Goal: Information Seeking & Learning: Find specific fact

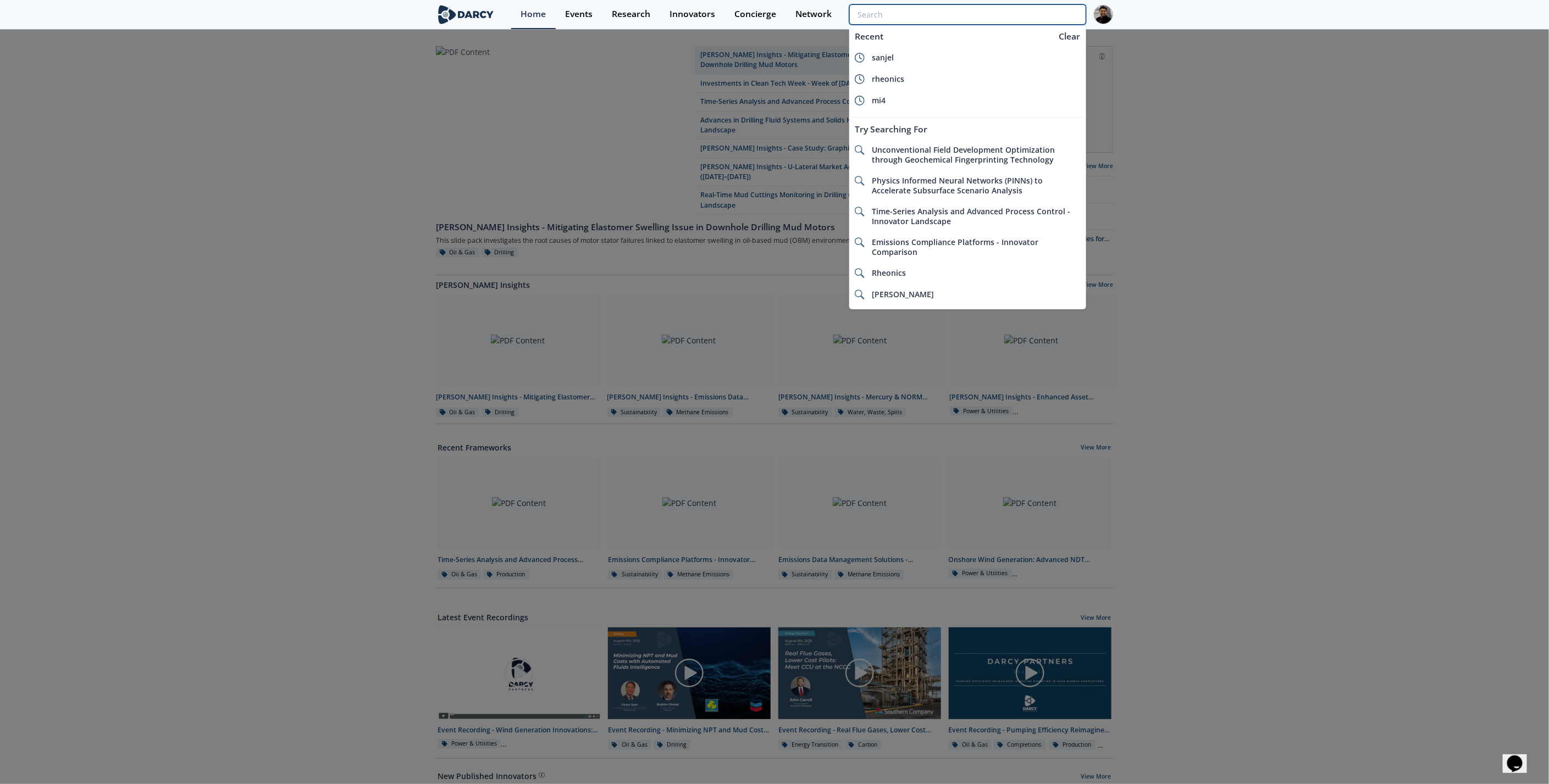
click at [1059, 17] on input "search" at bounding box center [967, 14] width 237 height 20
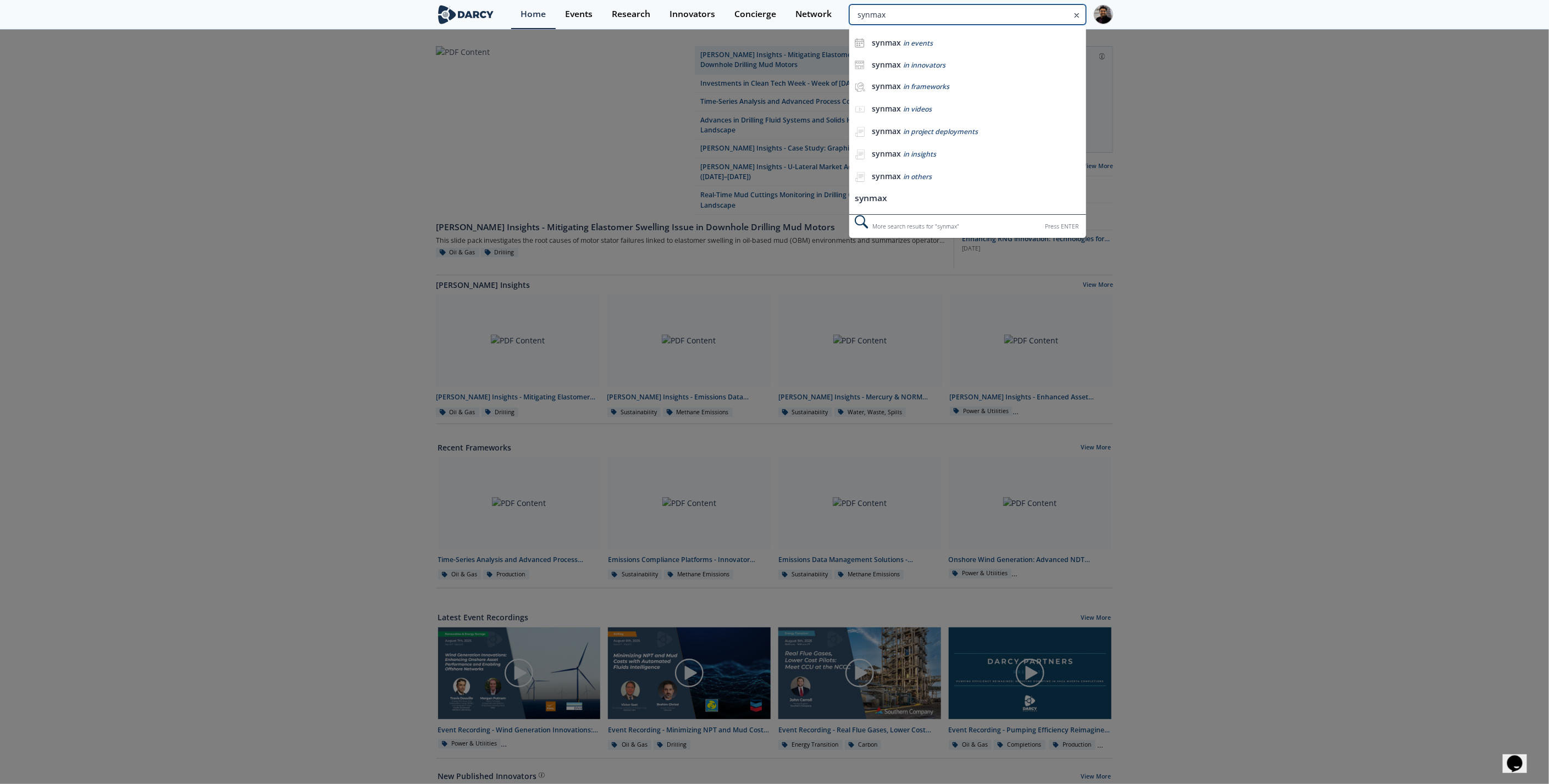
type input "synmax"
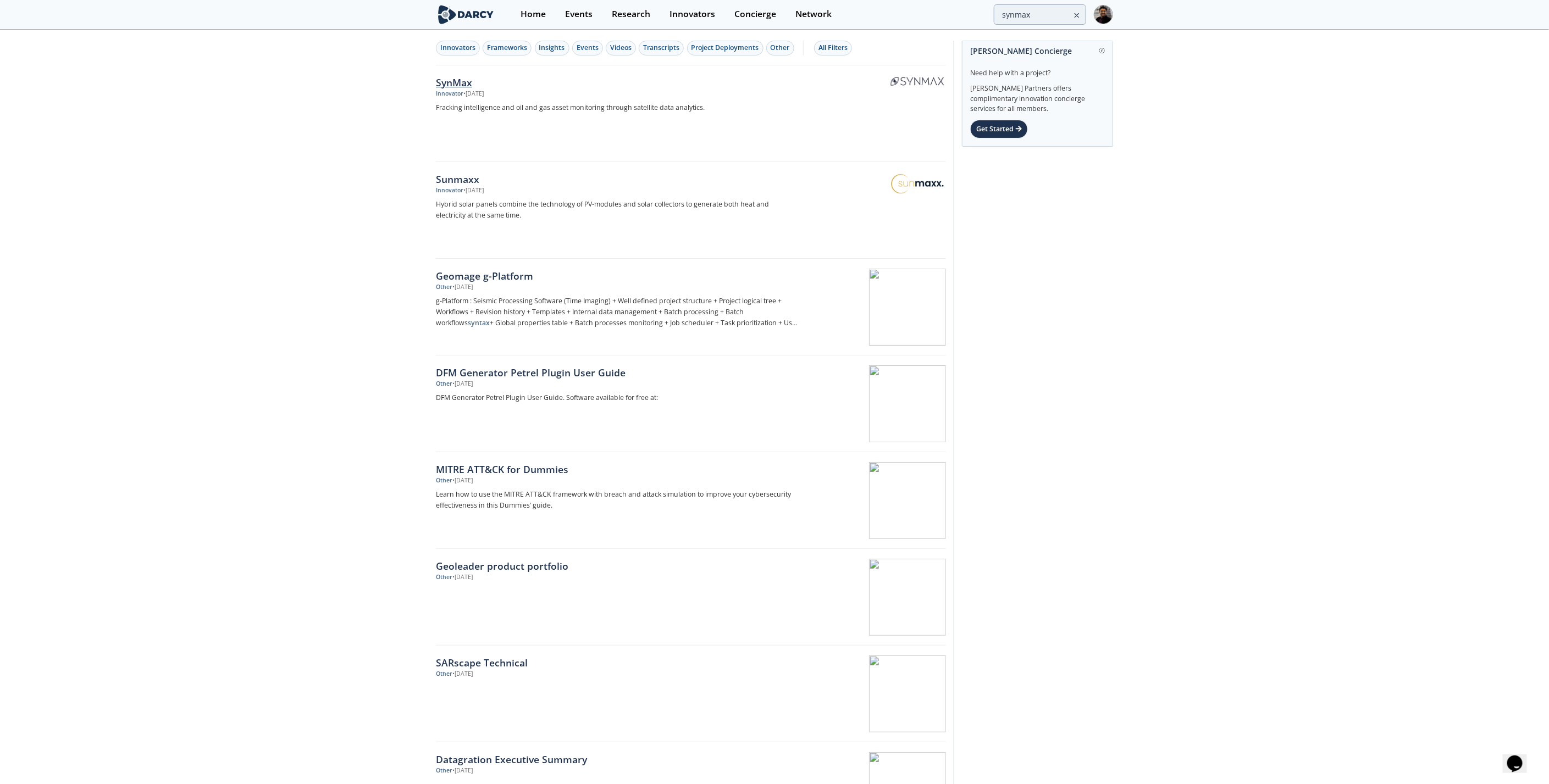
click at [447, 78] on div "SynMax" at bounding box center [617, 82] width 364 height 14
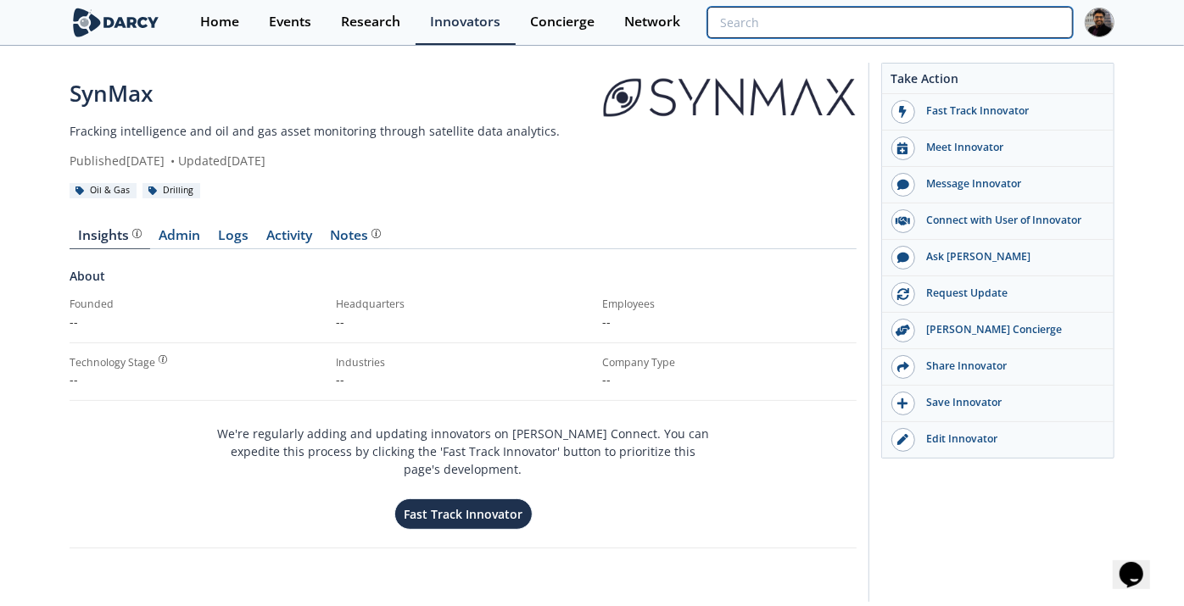
click at [1018, 17] on input "search" at bounding box center [889, 22] width 365 height 31
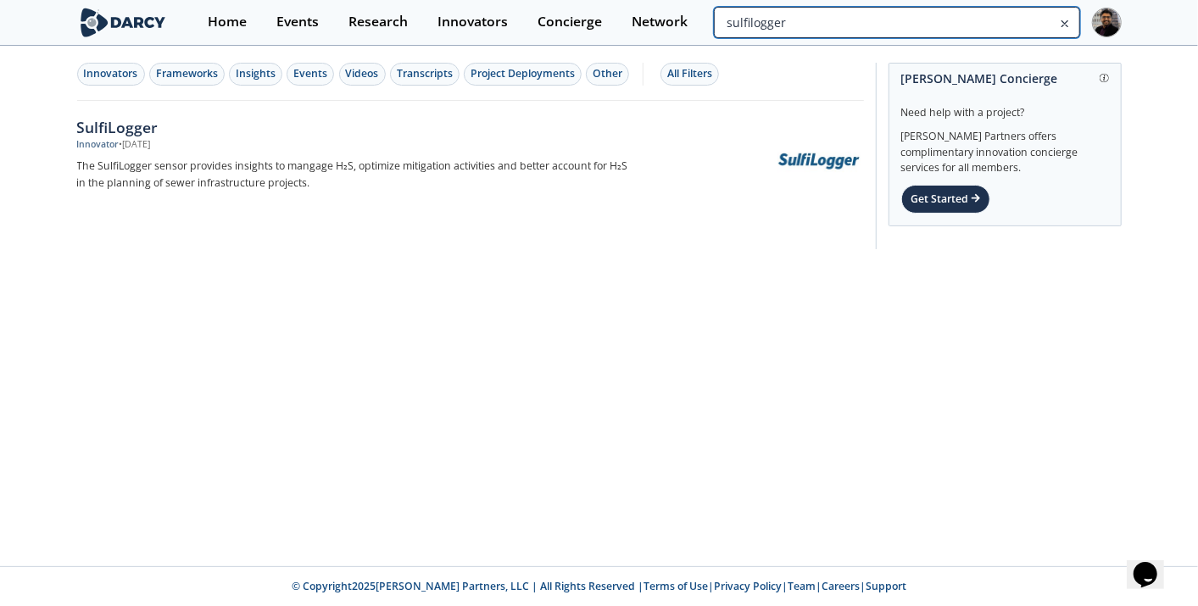
click at [1019, 16] on input "sulfilogger" at bounding box center [896, 22] width 365 height 31
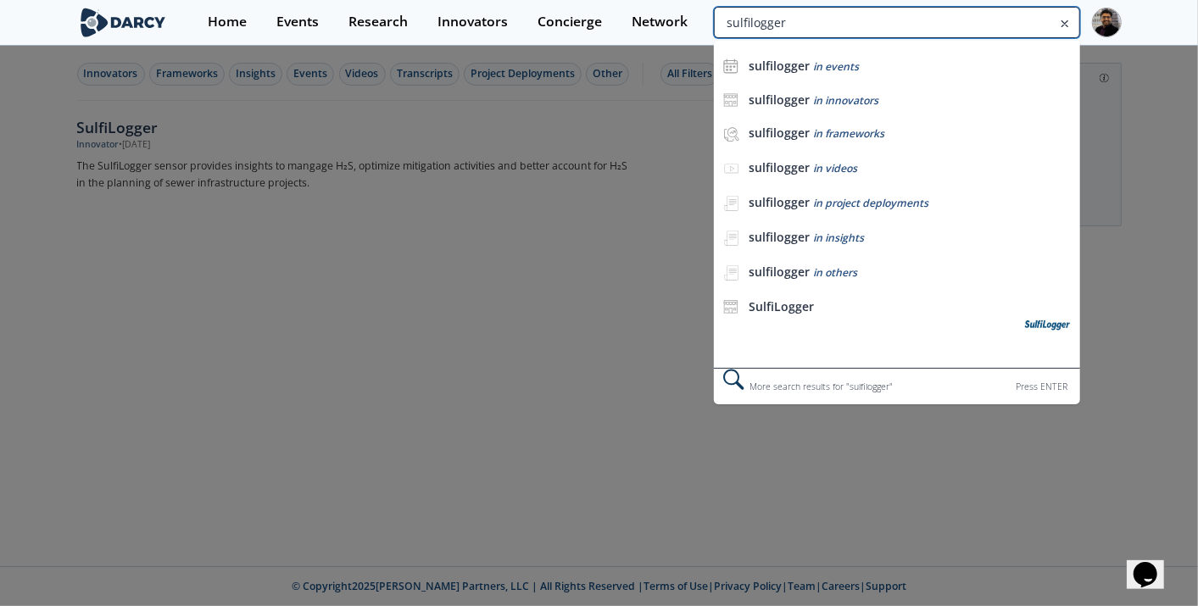
click at [1018, 17] on input "sulfilogger" at bounding box center [896, 22] width 365 height 31
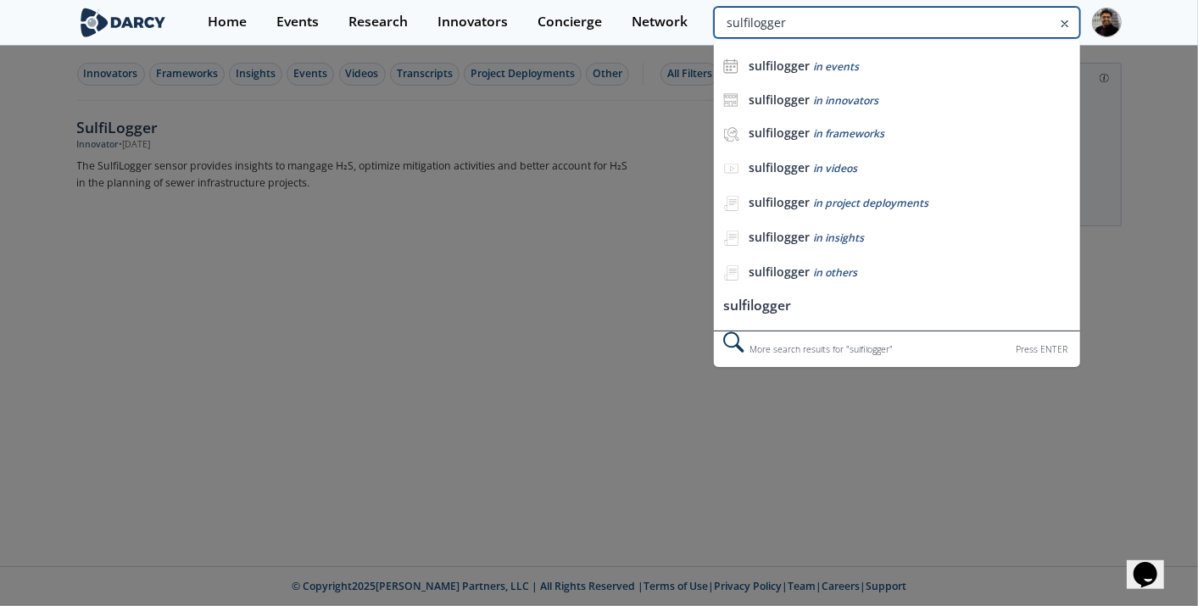
click at [1018, 17] on input "sulfilogger" at bounding box center [896, 22] width 365 height 31
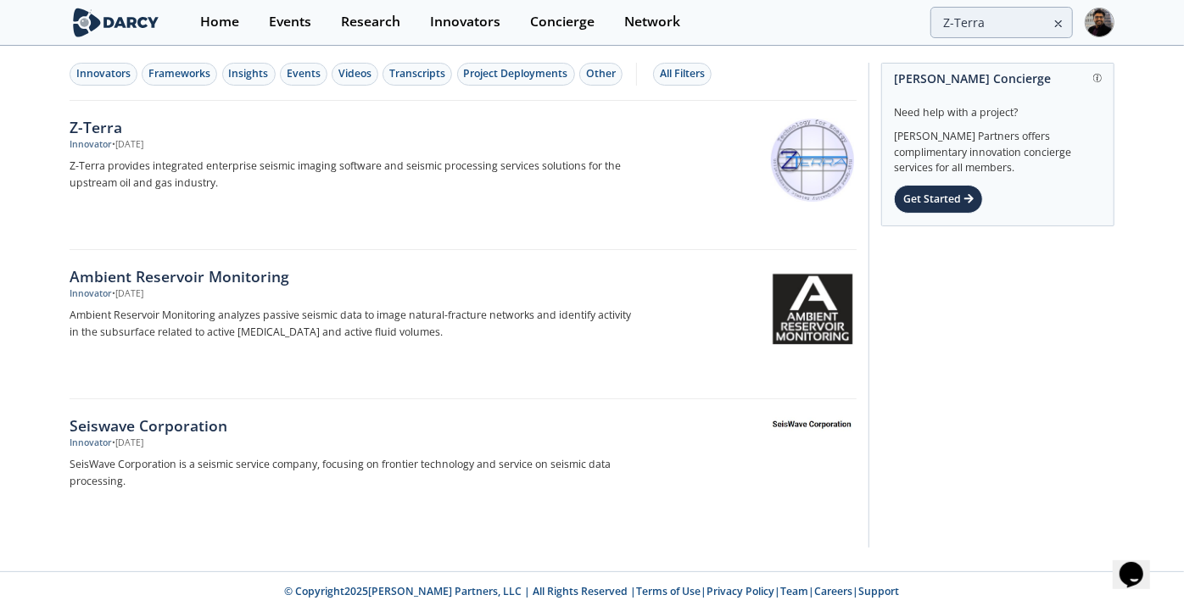
click at [1024, 37] on div "Home Events Research Innovators Concierge Network Z-Terra" at bounding box center [650, 22] width 929 height 45
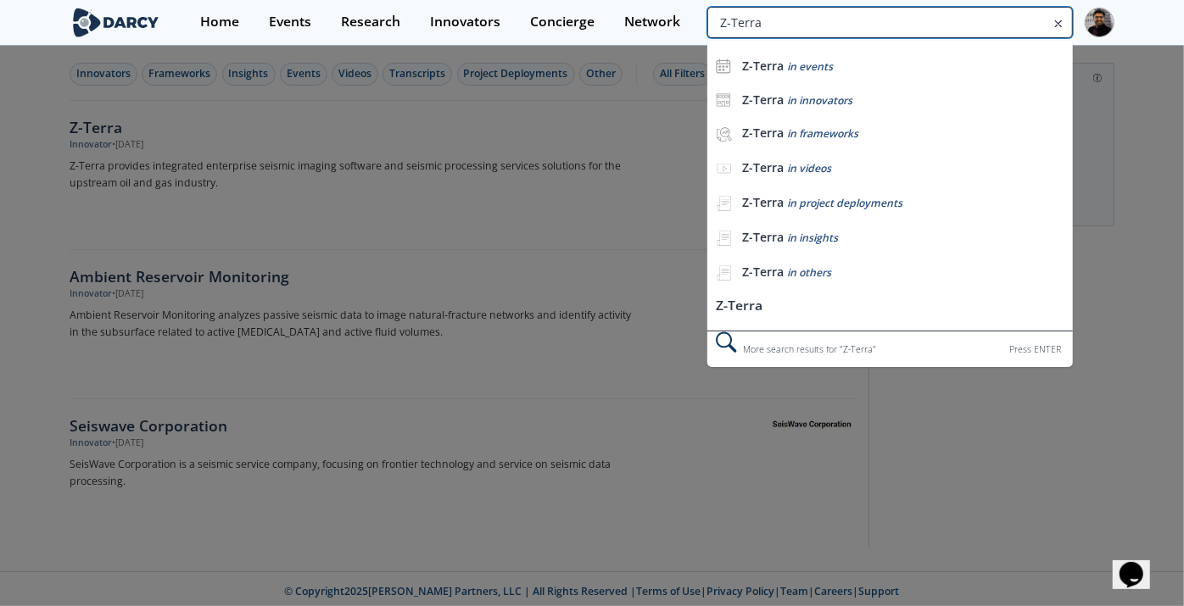
click at [1007, 17] on input "Z-Terra" at bounding box center [889, 22] width 365 height 31
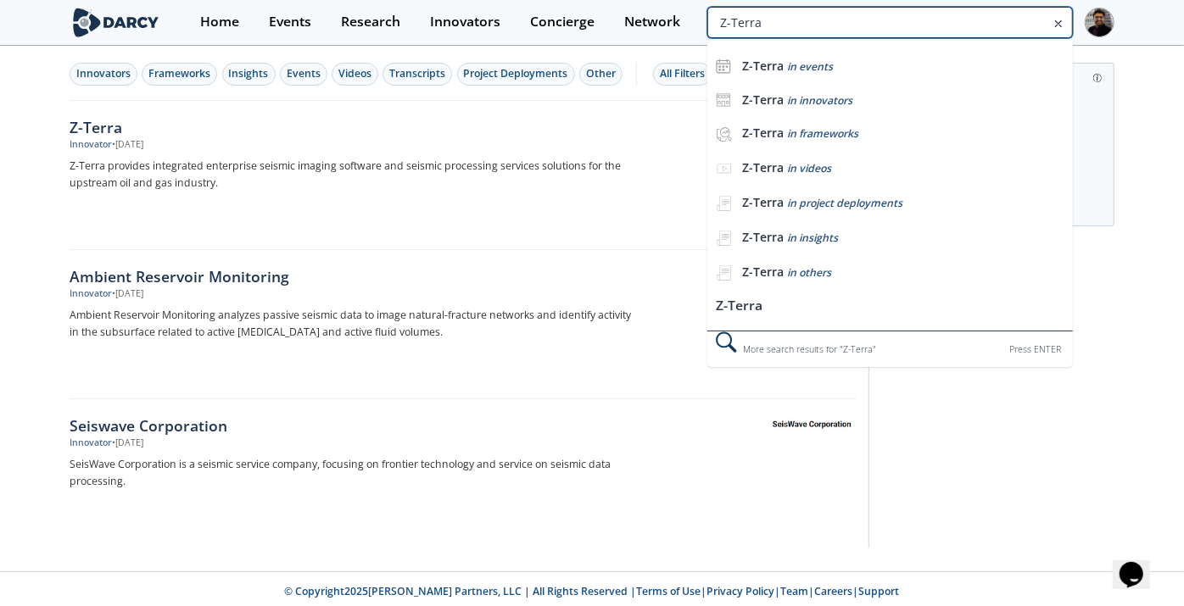
click at [1007, 17] on input "Z-Terra" at bounding box center [889, 22] width 365 height 31
paste input "lemetry Insight"
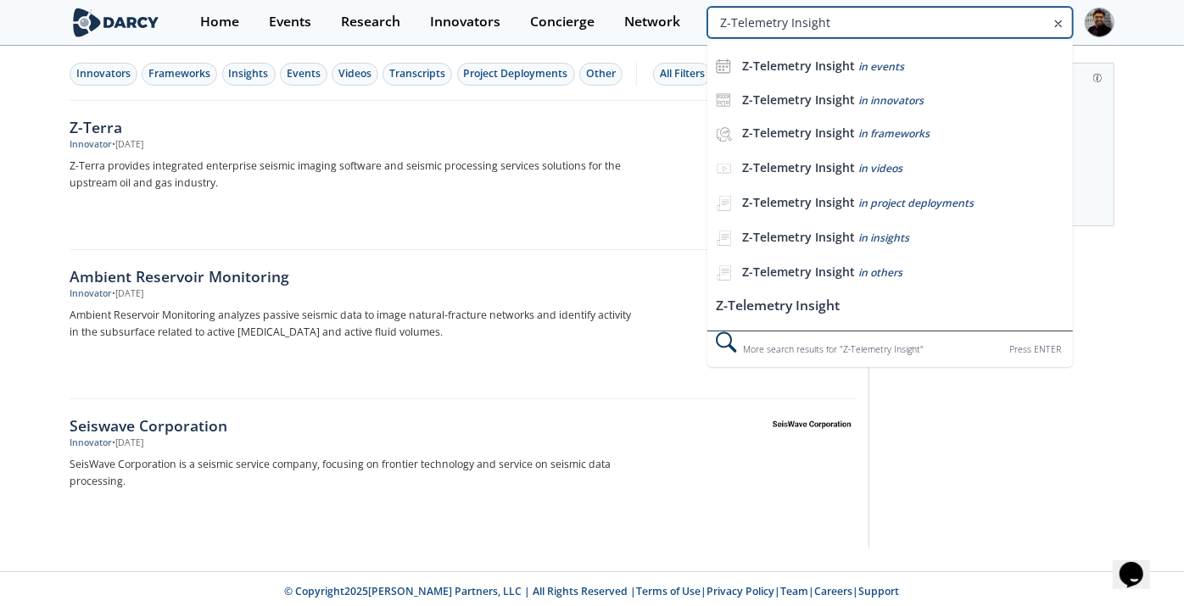
click at [1006, 17] on input "Z-Telemetry Insight" at bounding box center [889, 22] width 365 height 31
paste input "search"
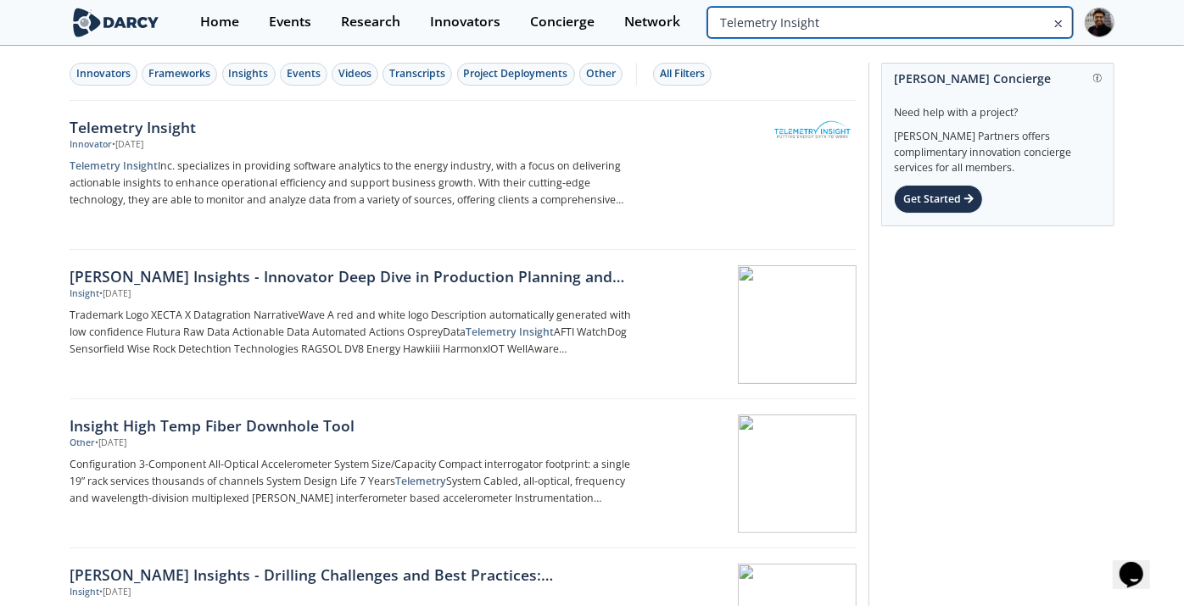
click at [988, 31] on input "Telemetry Insight" at bounding box center [889, 22] width 365 height 31
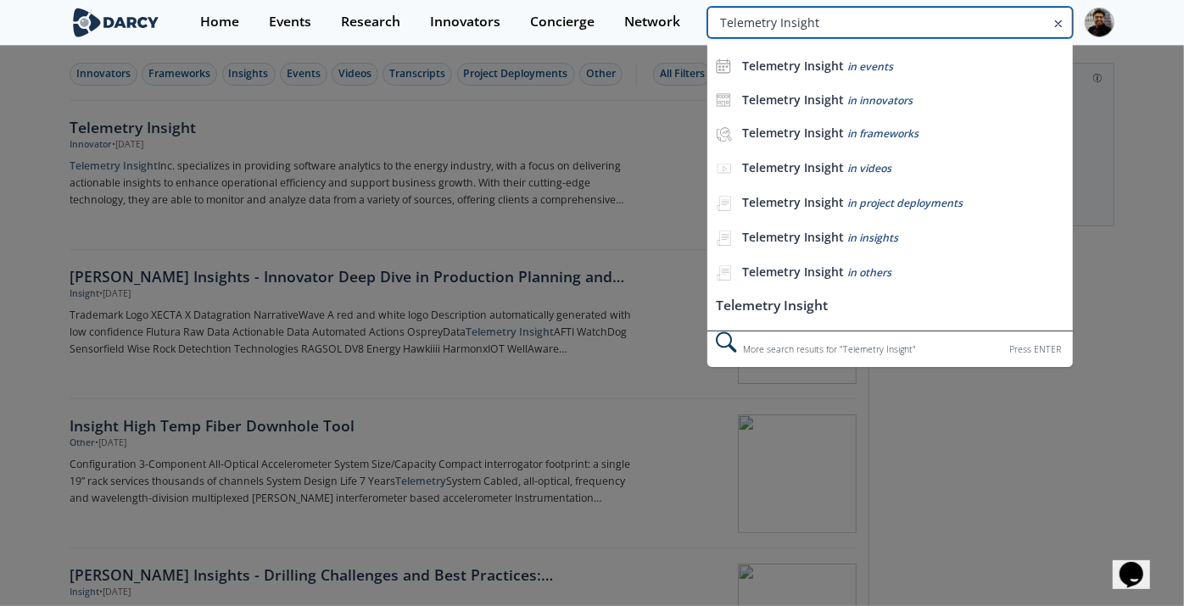
click at [988, 31] on input "Telemetry Insight" at bounding box center [889, 22] width 365 height 31
paste input "rra Sound –"
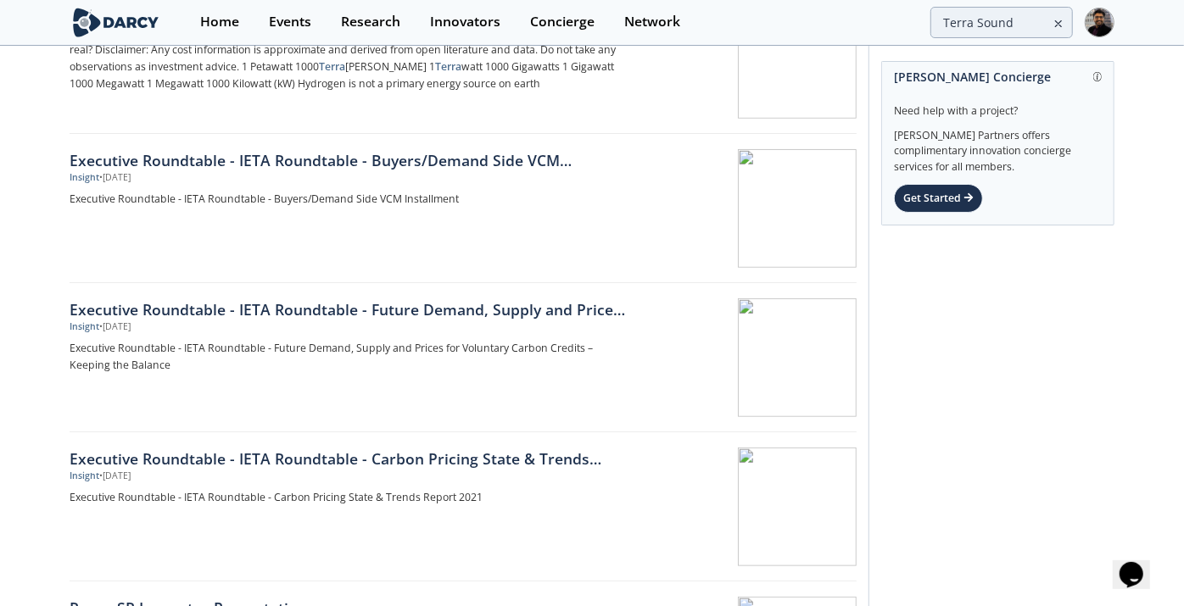
scroll to position [753, 0]
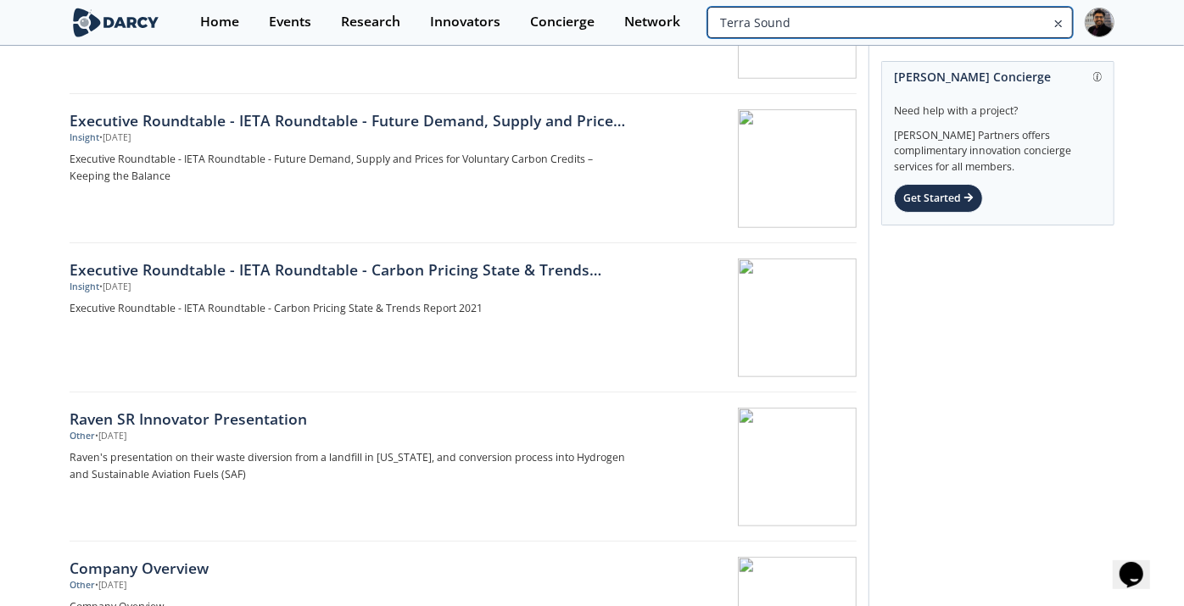
click at [1012, 25] on input "Terra Sound" at bounding box center [889, 22] width 365 height 31
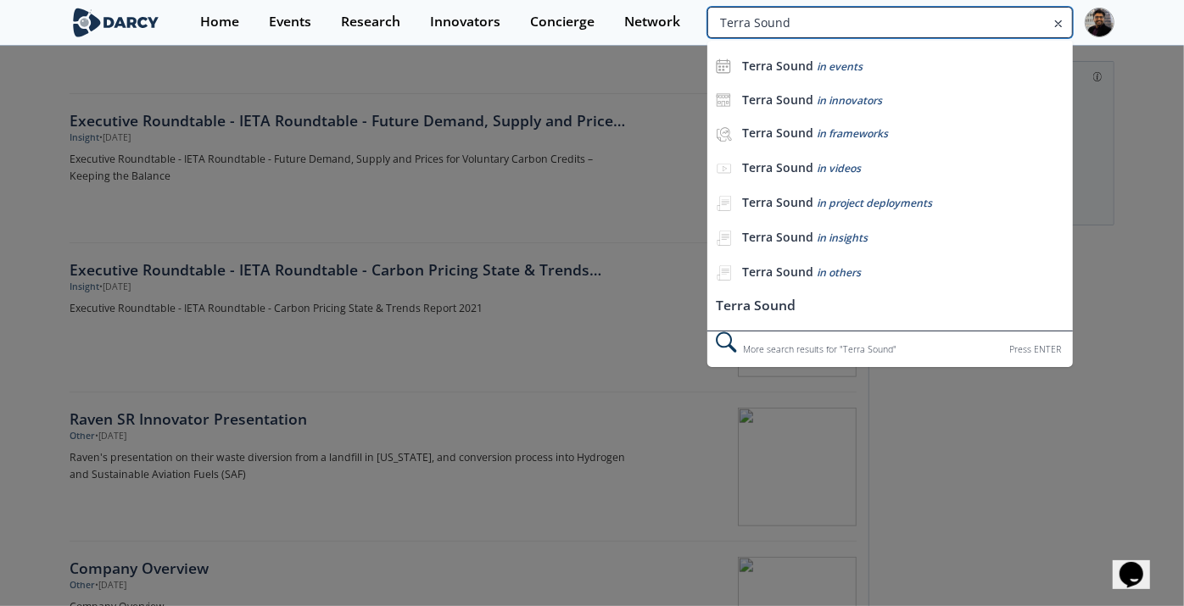
click at [1012, 24] on input "Terra Sound" at bounding box center [889, 22] width 365 height 31
type input "Terra"
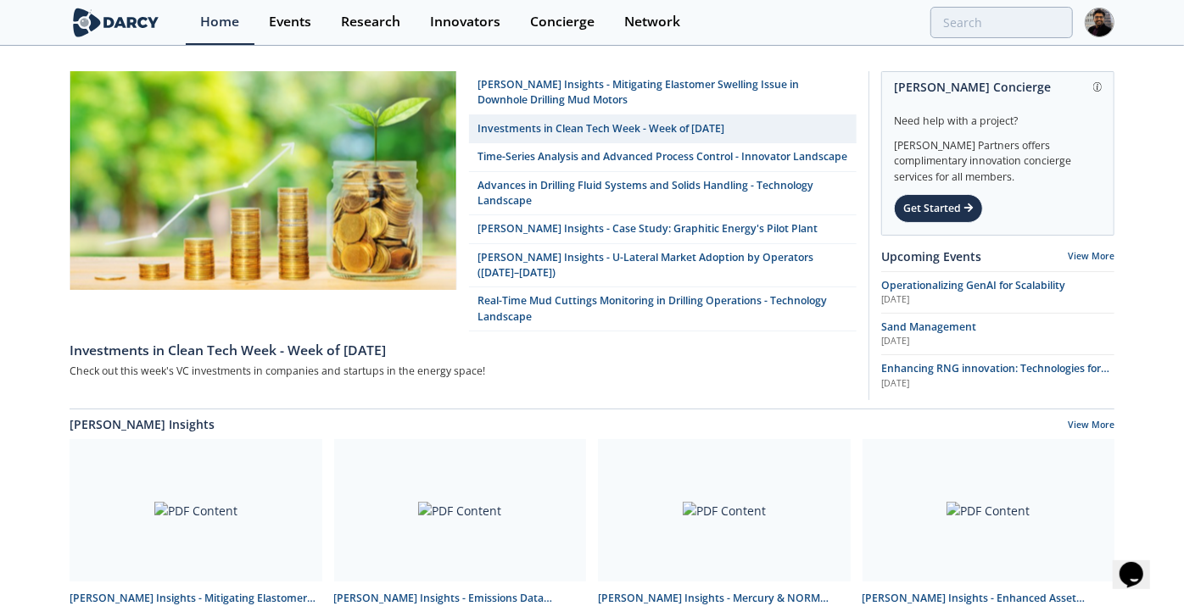
click at [1018, 41] on div "Home Events Research Innovators Concierge Network" at bounding box center [650, 22] width 929 height 45
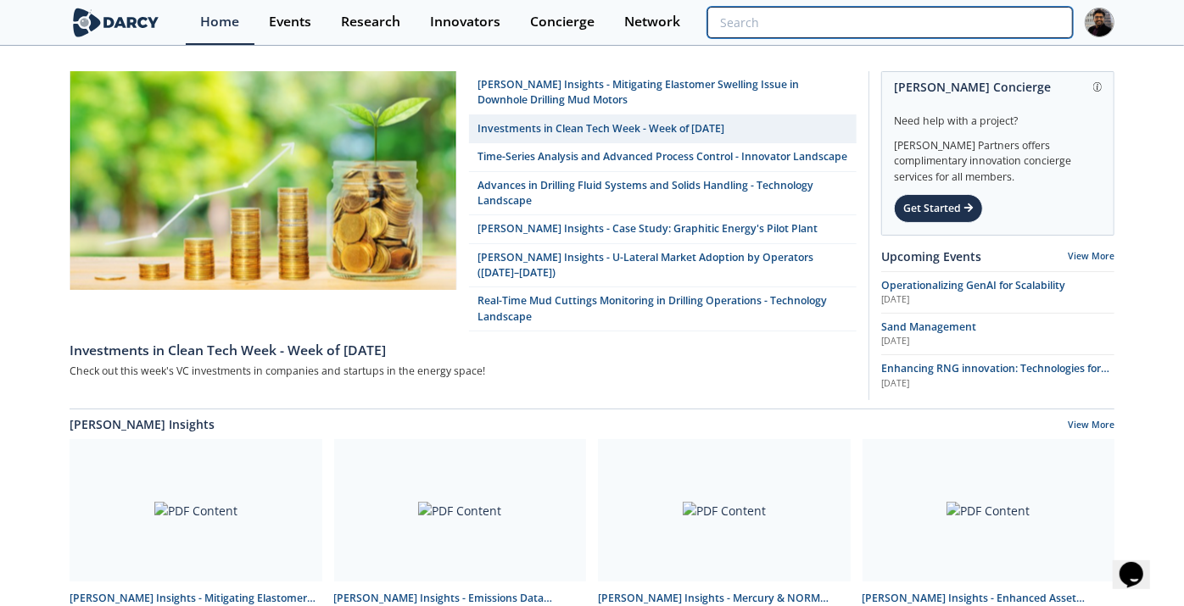
click at [1023, 24] on input "search" at bounding box center [889, 22] width 365 height 31
paste input "10NetZero"
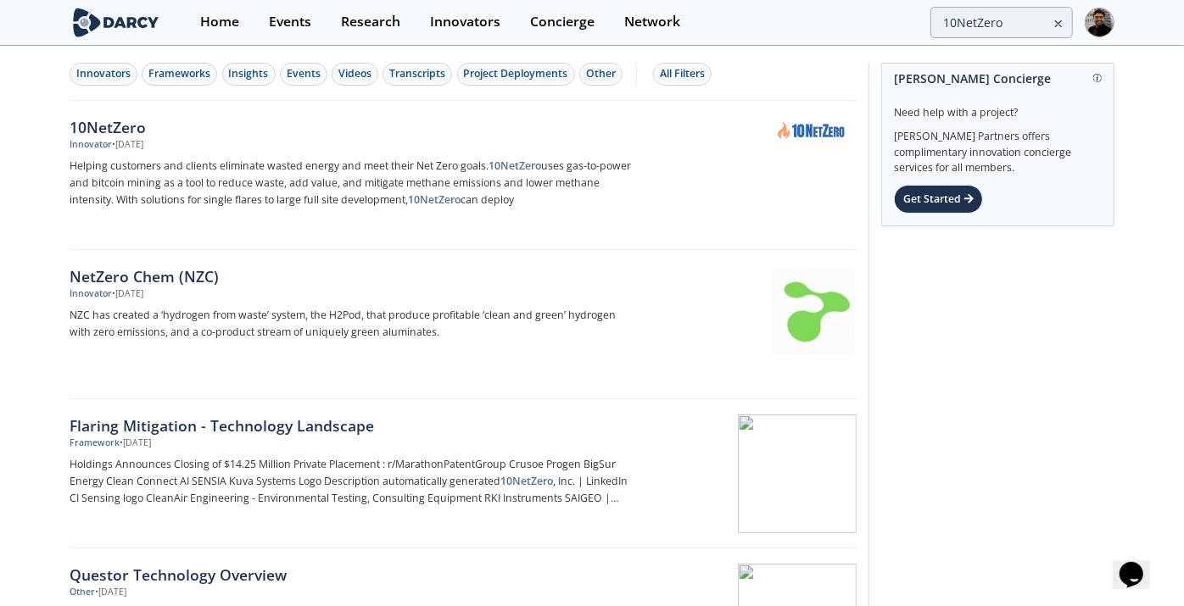
click at [1022, 41] on div "Home Events Research Innovators Concierge Network 10NetZero" at bounding box center [650, 22] width 929 height 45
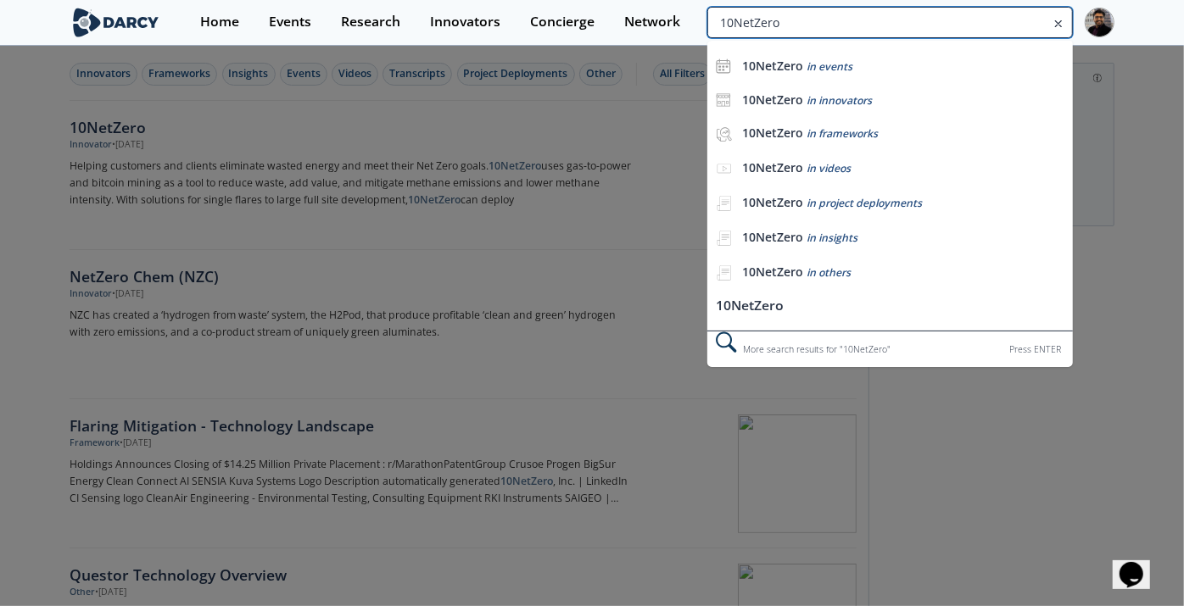
click at [1018, 20] on input "10NetZero" at bounding box center [889, 22] width 365 height 31
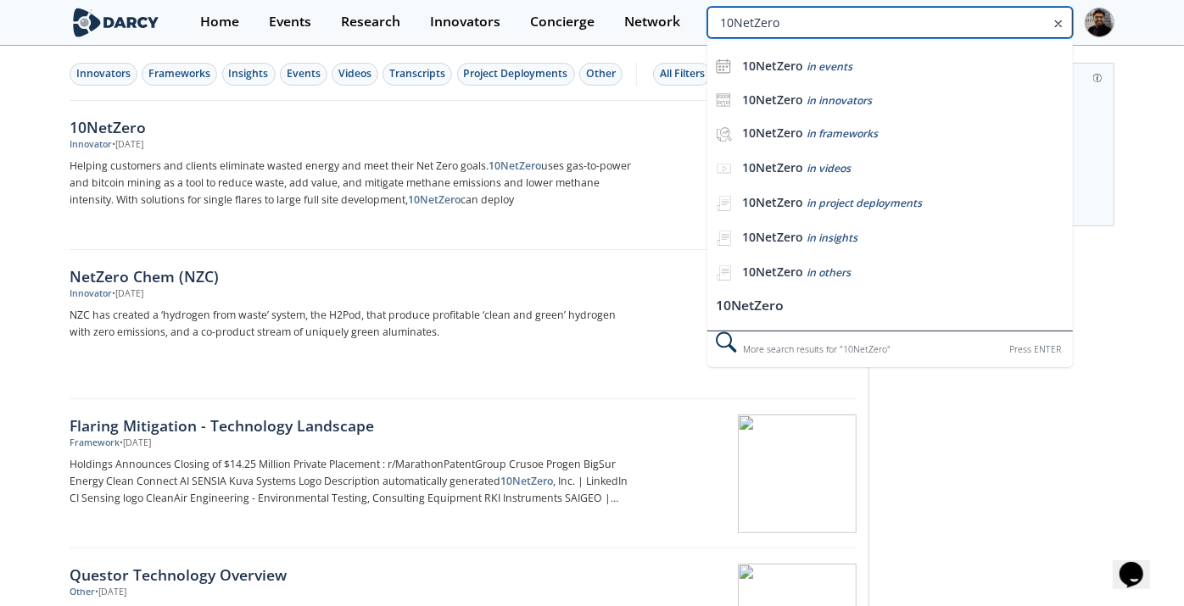
click at [1018, 20] on input "10NetZero" at bounding box center [889, 22] width 365 height 31
paste input "Crbon Labs"
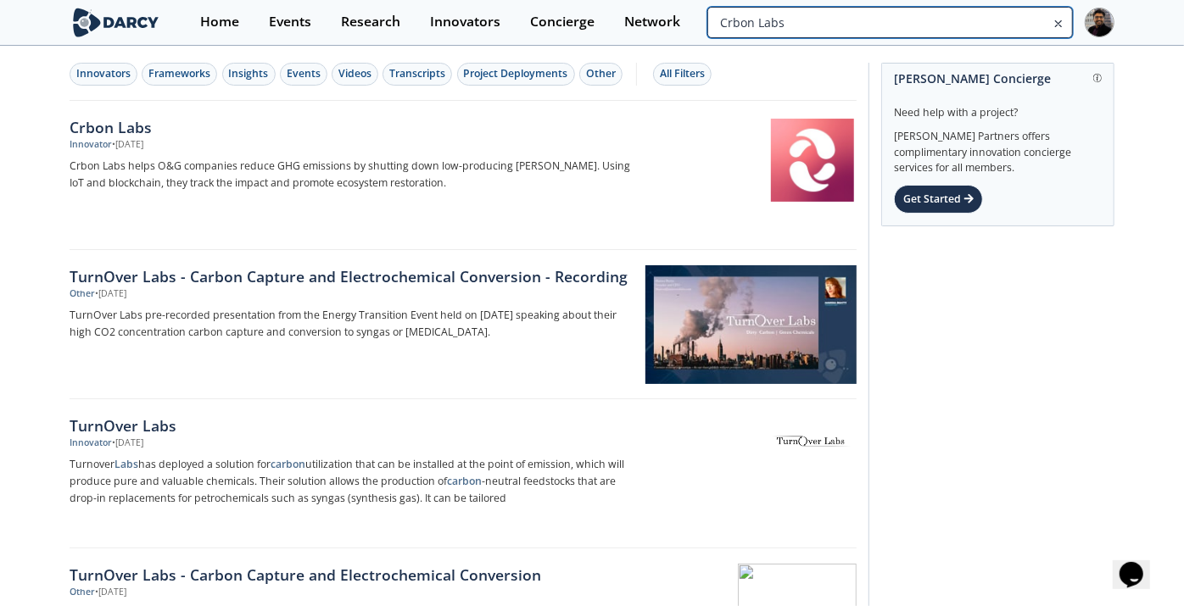
click at [1002, 8] on input "Crbon Labs" at bounding box center [889, 22] width 365 height 31
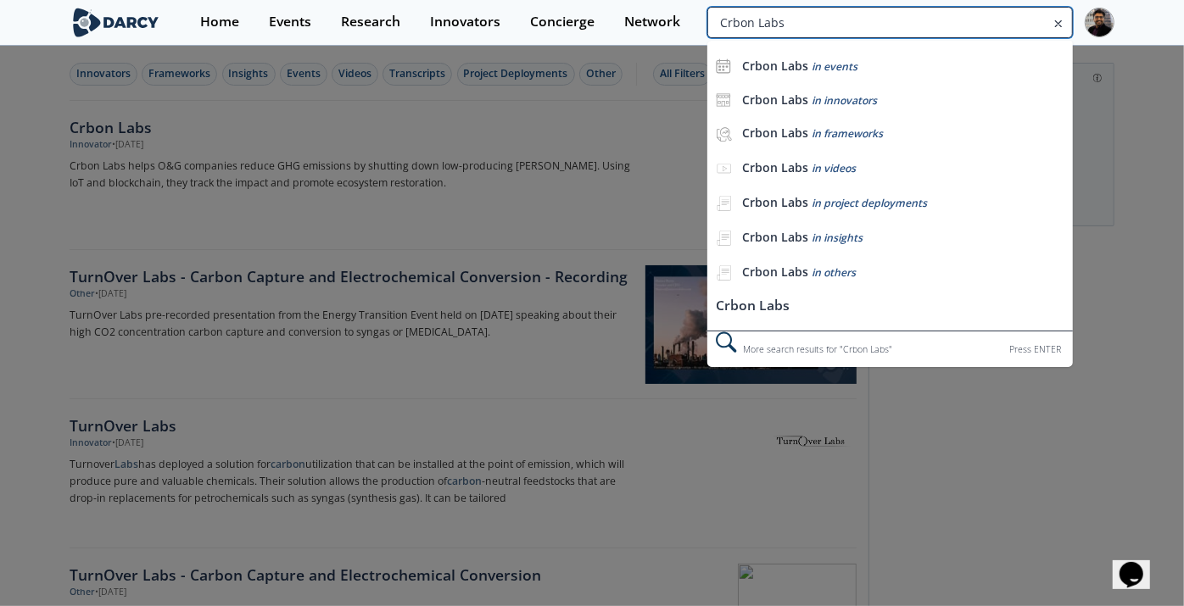
click at [1007, 7] on input "Crbon Labs" at bounding box center [889, 22] width 365 height 31
paste input "Red River Hub"
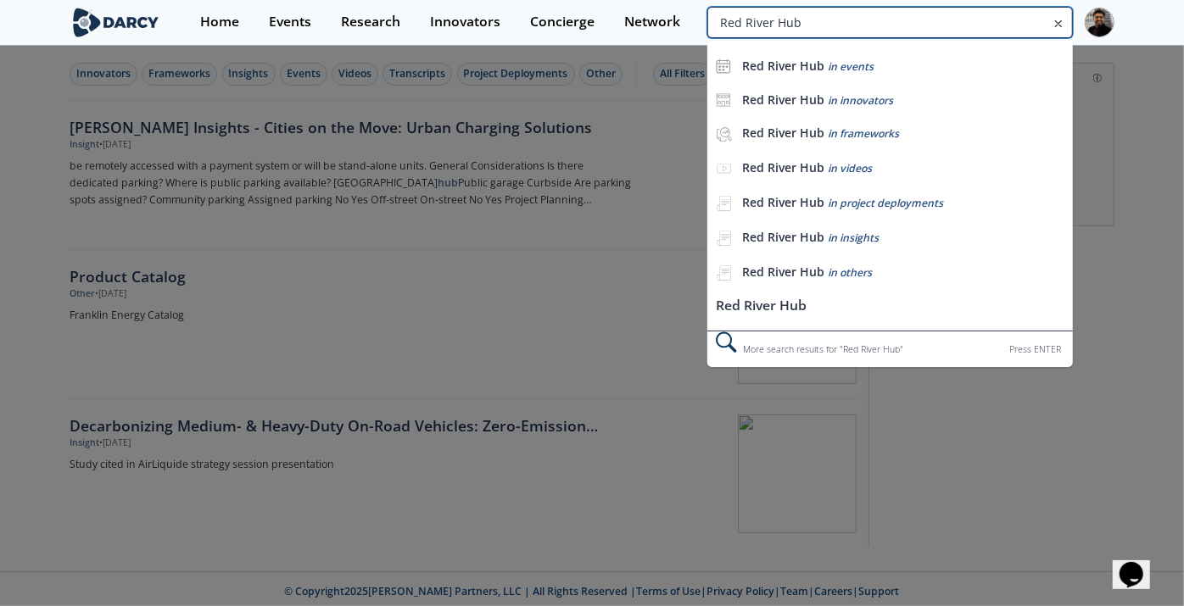
click at [1001, 14] on input "Red River Hub" at bounding box center [889, 22] width 365 height 31
click at [1001, 15] on input "Red River Hub" at bounding box center [889, 22] width 365 height 31
paste input "Cortex"
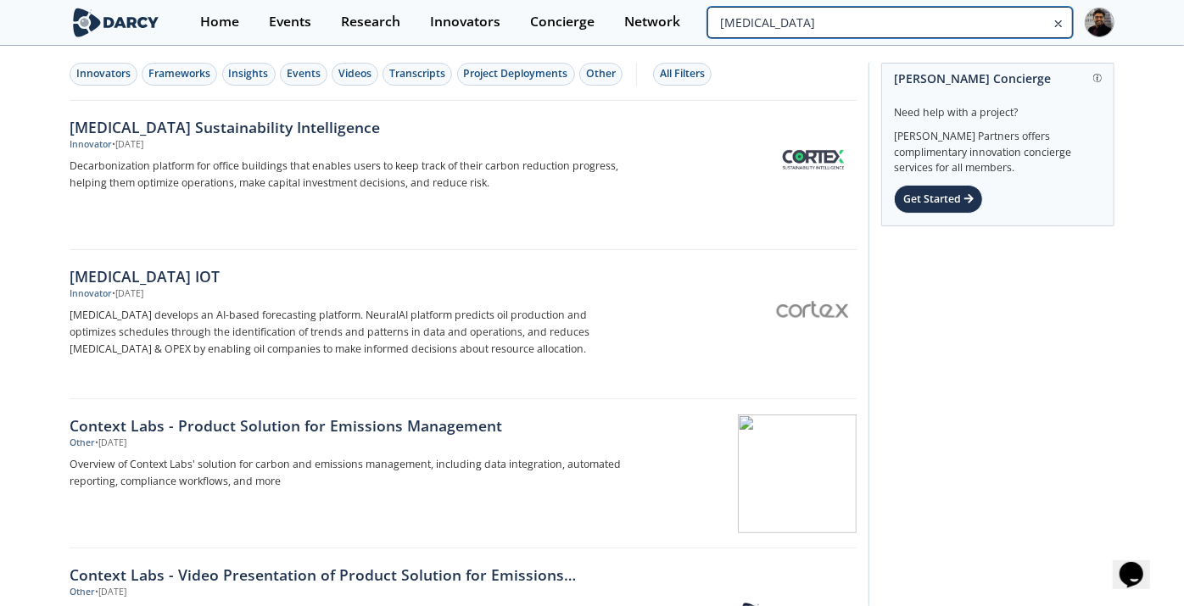
click at [1009, 19] on input "Cortex" at bounding box center [889, 22] width 365 height 31
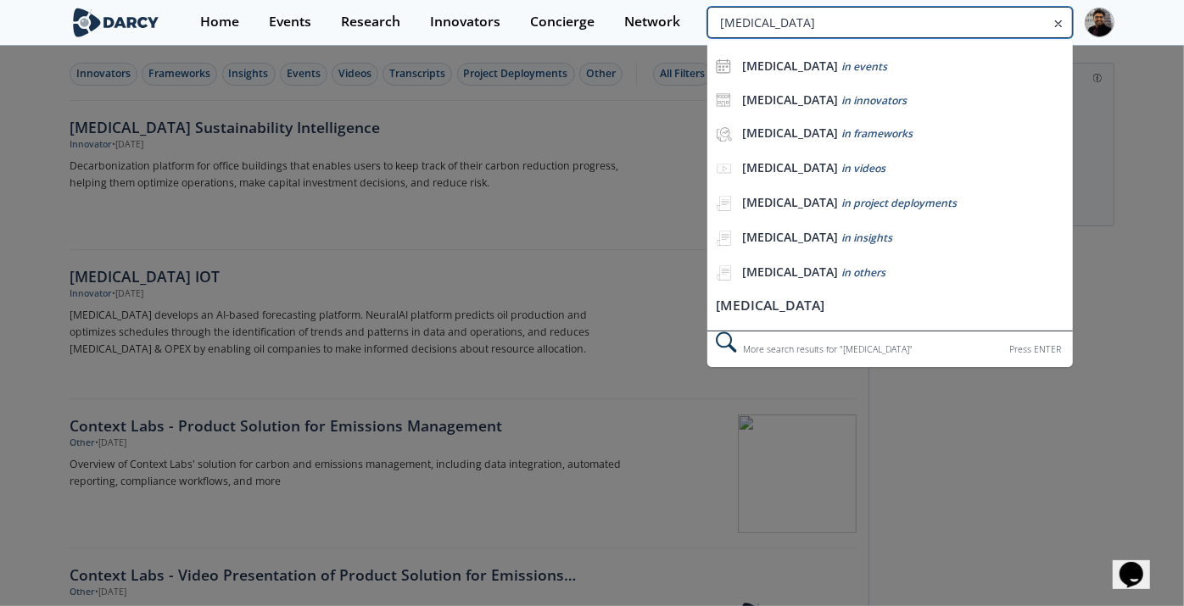
click at [1009, 19] on input "Cortex" at bounding box center [889, 22] width 365 height 31
click at [1008, 19] on input "Cortex" at bounding box center [889, 22] width 365 height 31
paste input "Axon4D"
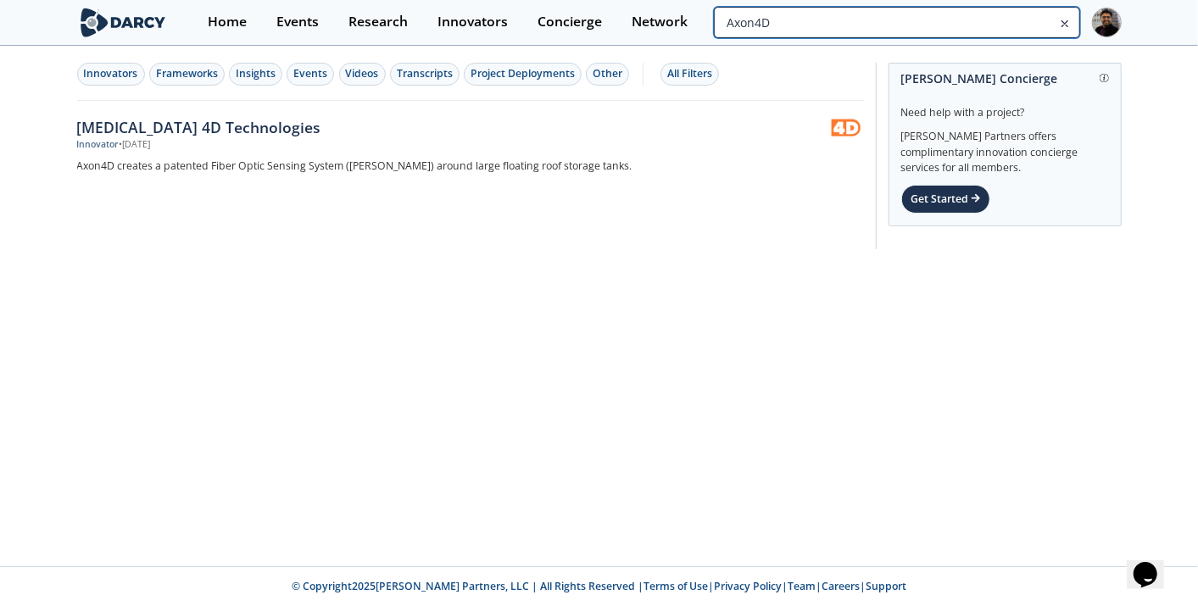
click at [1000, 22] on input "Axon4D" at bounding box center [896, 22] width 365 height 31
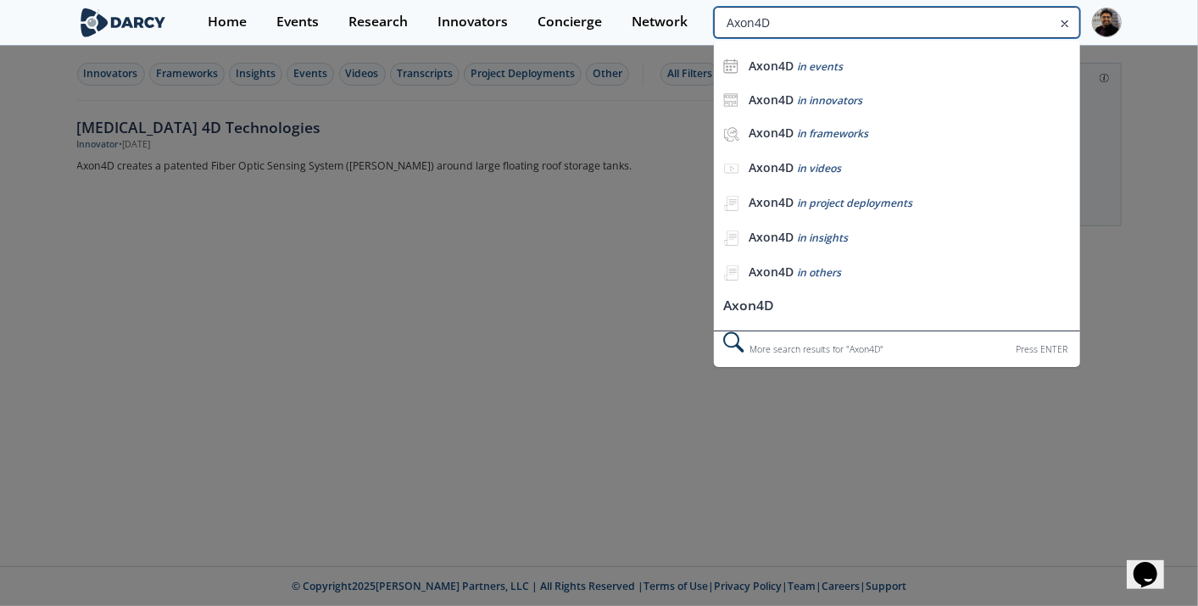
click at [1000, 22] on input "Axon4D" at bounding box center [896, 22] width 365 height 31
paste input "Pipein"
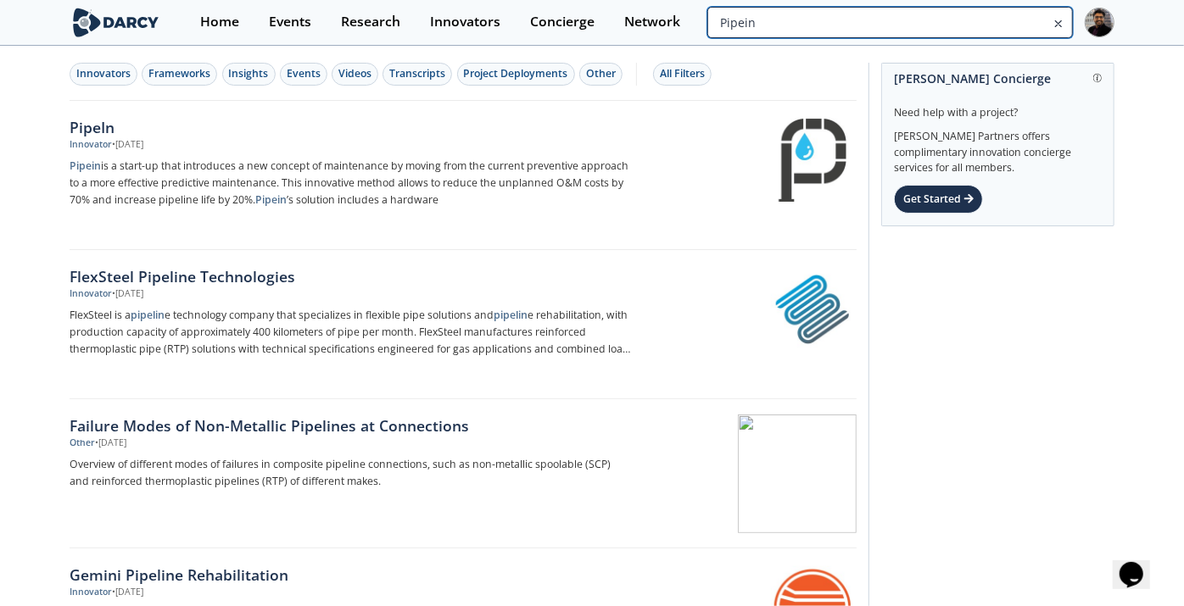
click at [981, 20] on input "Pipein" at bounding box center [889, 22] width 365 height 31
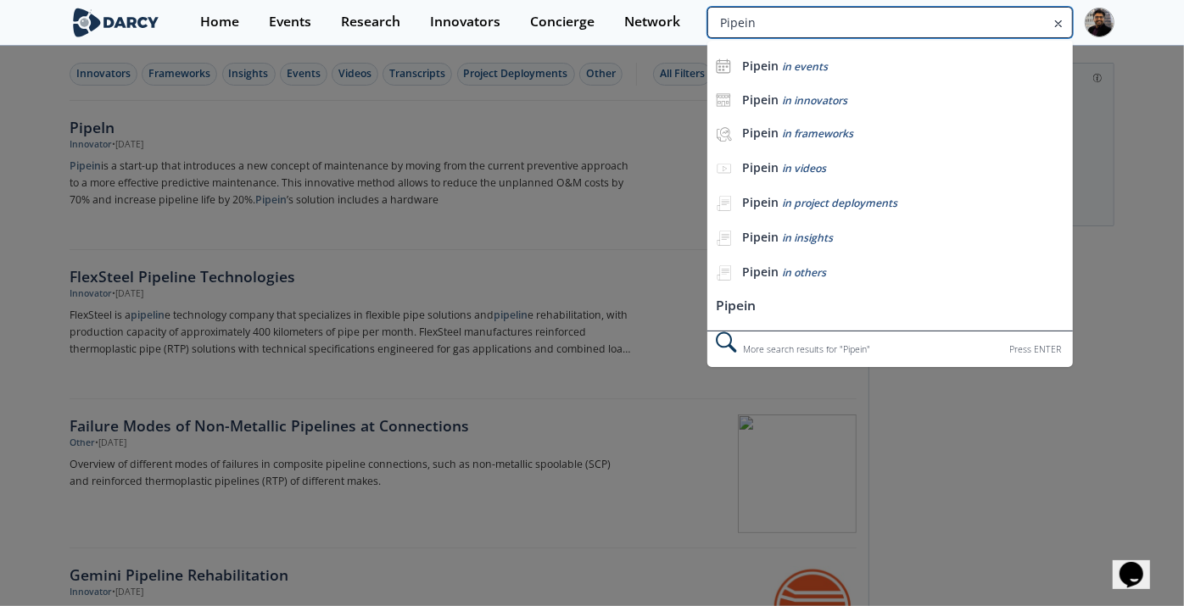
click at [981, 20] on input "Pipein" at bounding box center [889, 22] width 365 height 31
paste input "Agile Spray"
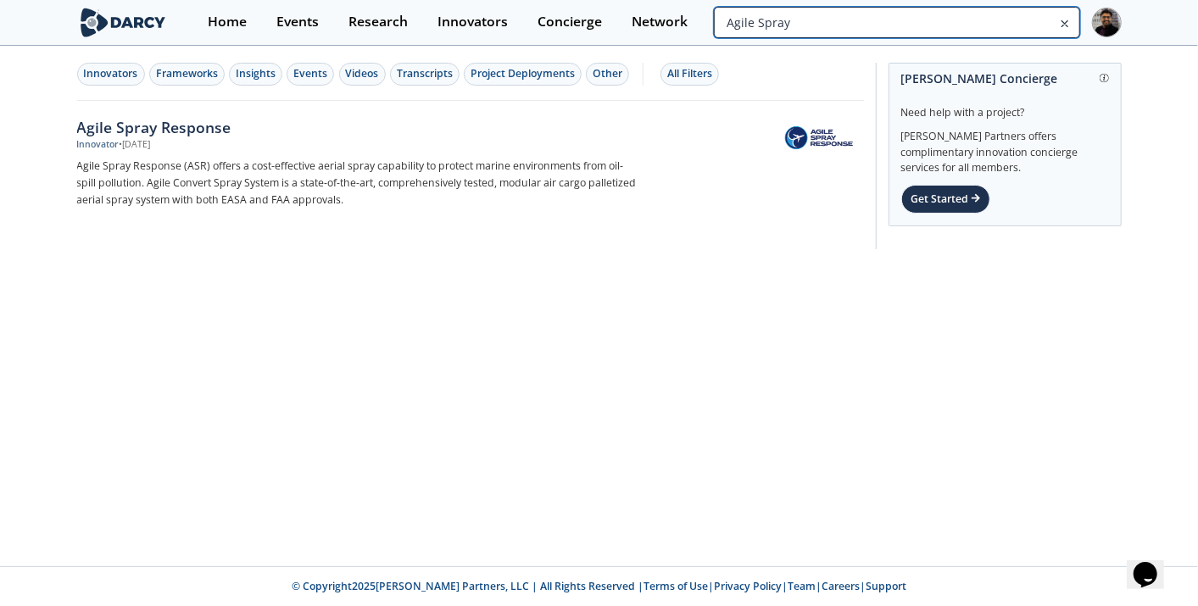
click at [1016, 7] on input "Agile Spray" at bounding box center [896, 22] width 365 height 31
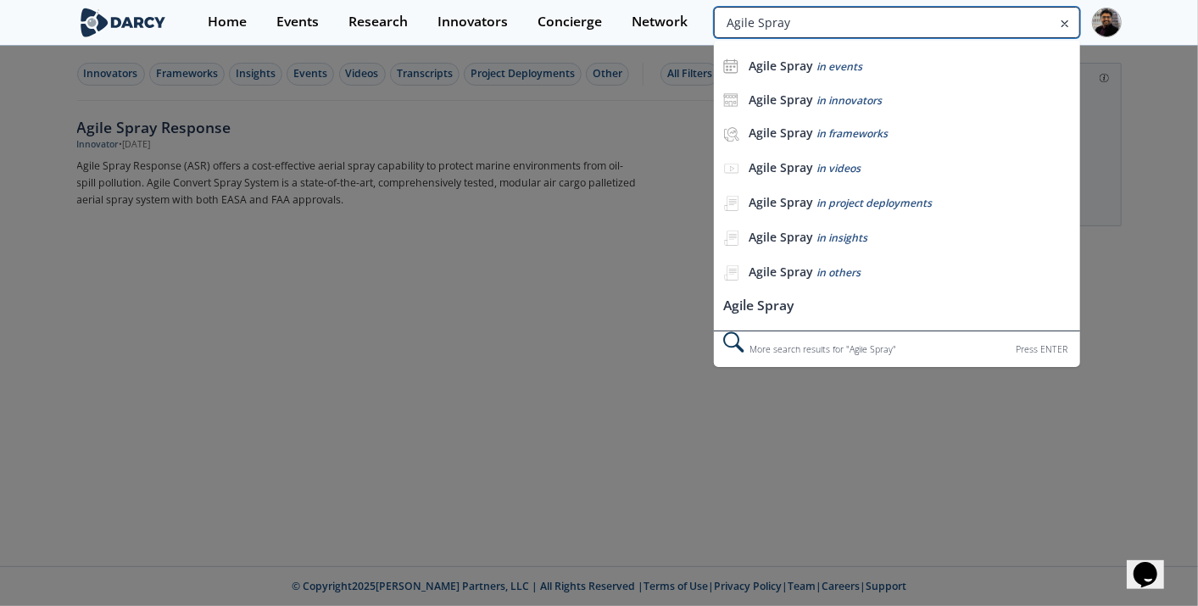
click at [1016, 7] on input "Agile Spray" at bounding box center [896, 22] width 365 height 31
paste input "TINUM"
type input "ATINUM"
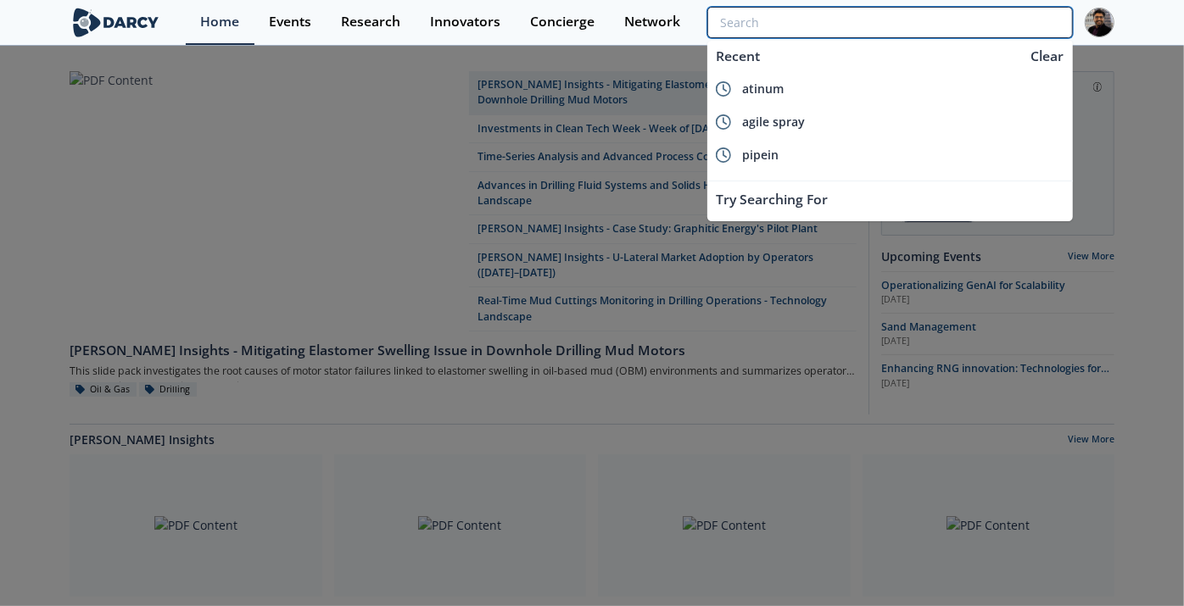
click at [968, 20] on input "search" at bounding box center [889, 22] width 365 height 31
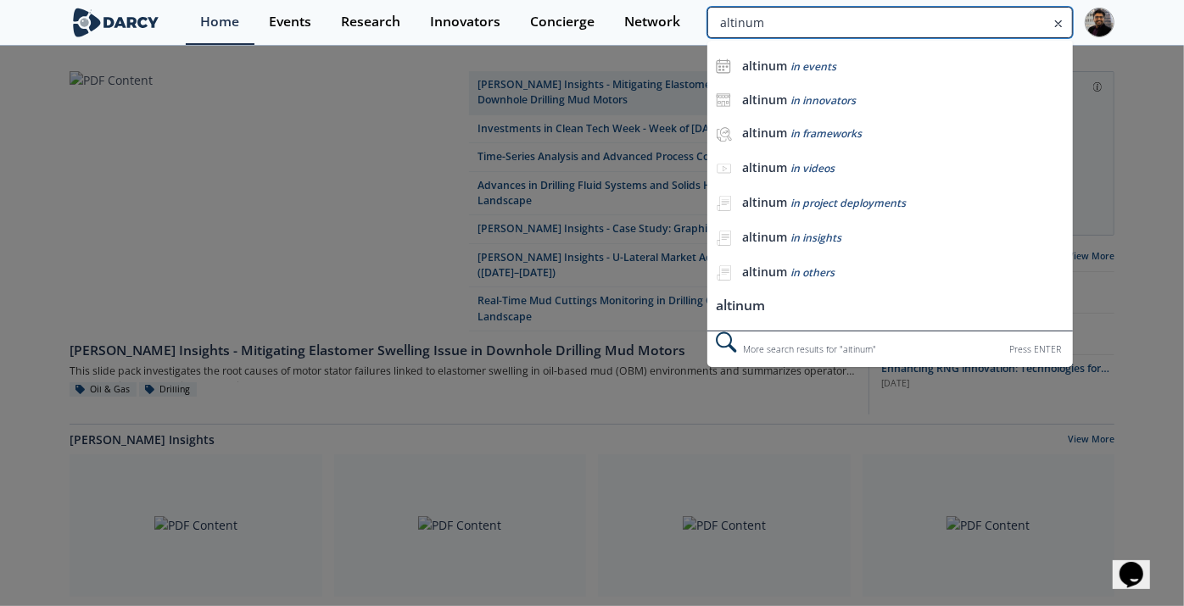
type input "altinum"
